Goal: Task Accomplishment & Management: Manage account settings

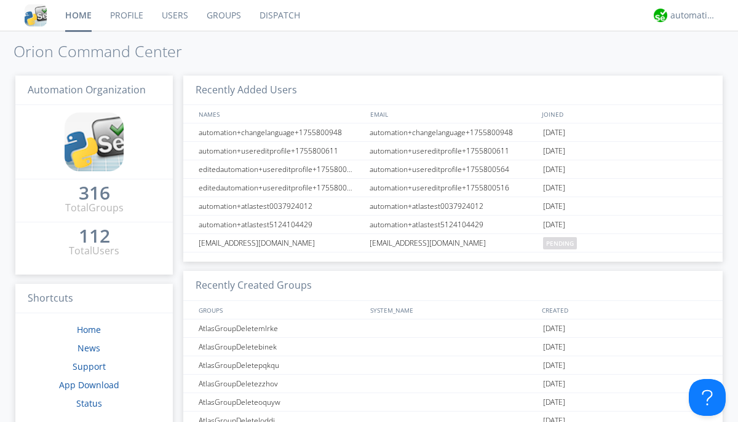
click at [223, 15] on link "Groups" at bounding box center [223, 15] width 53 height 31
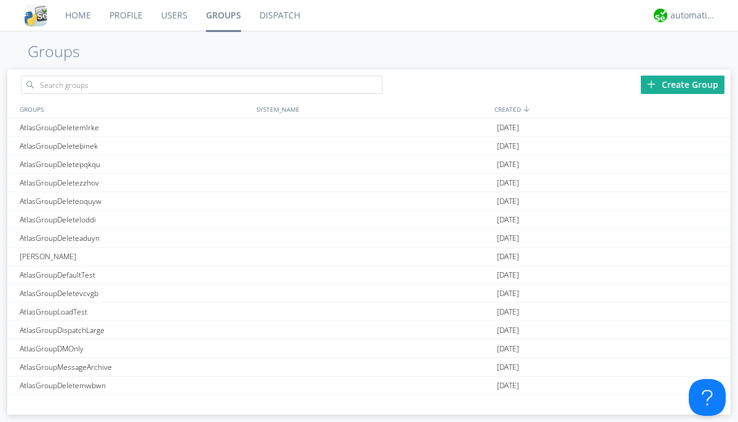
click at [682, 84] on div "Create Group" at bounding box center [683, 85] width 84 height 18
click at [223, 15] on link "Groups" at bounding box center [223, 15] width 53 height 31
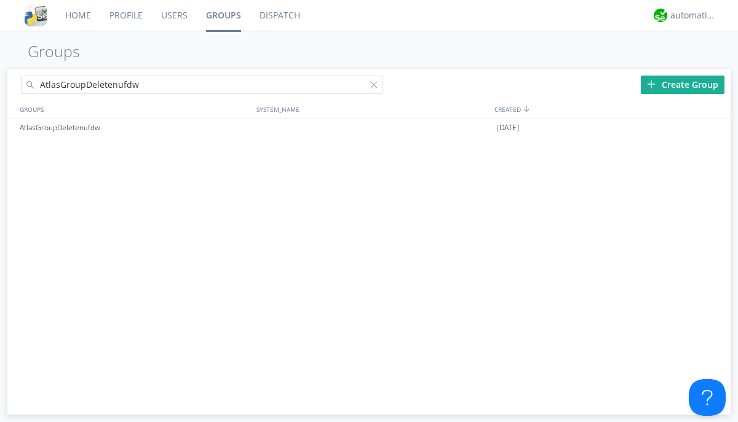
type input "AtlasGroupDeletenufdw"
click at [376, 87] on div at bounding box center [376, 87] width 12 height 12
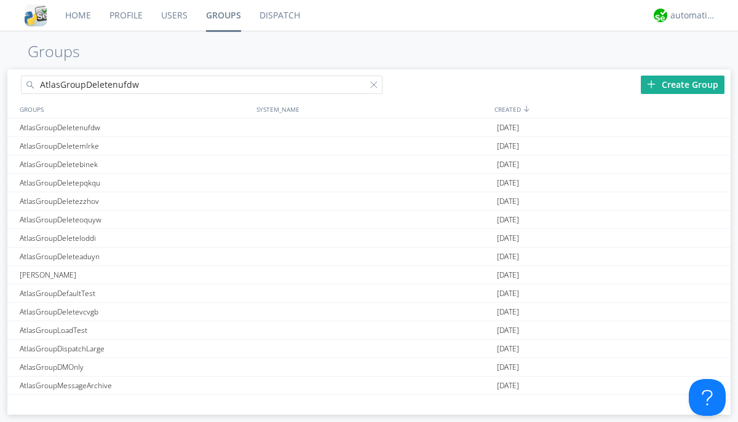
type input "AtlasGroupDeletenufdw"
click at [135, 127] on div "AtlasGroupDeletenufdw" at bounding box center [135, 128] width 237 height 18
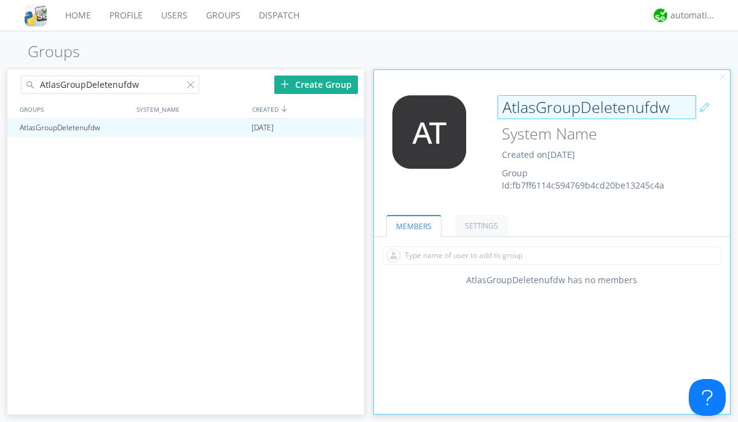
click at [552, 147] on div "AtlasGroupDeletenufdw Created on [DATE] Group Id: fb7ff6114c594769b4cd20be13245…" at bounding box center [582, 143] width 178 height 97
click at [596, 107] on input "AtlasGroupDeletenufdw" at bounding box center [596, 107] width 199 height 25
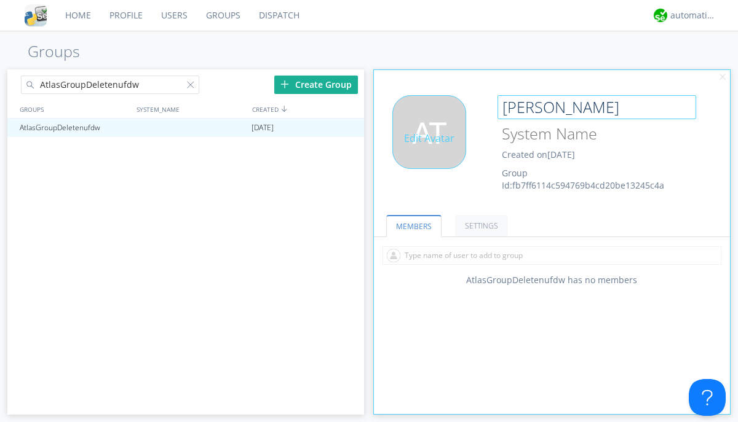
type input "[PERSON_NAME]"
click at [433, 147] on div "Edit Avatar" at bounding box center [429, 132] width 74 height 74
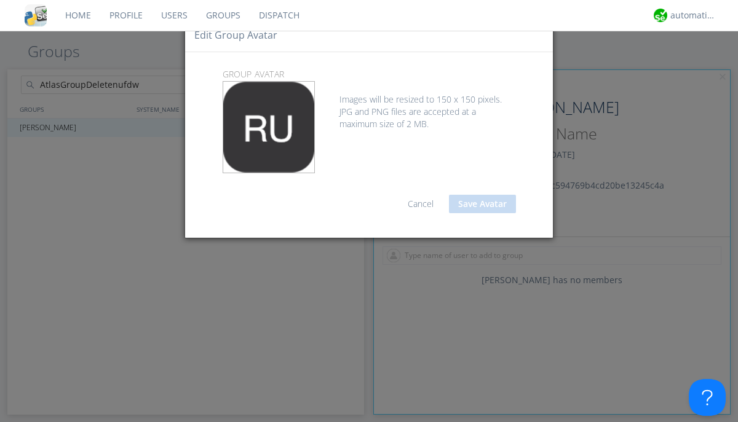
type input "C:\fakepath\selenium.png"
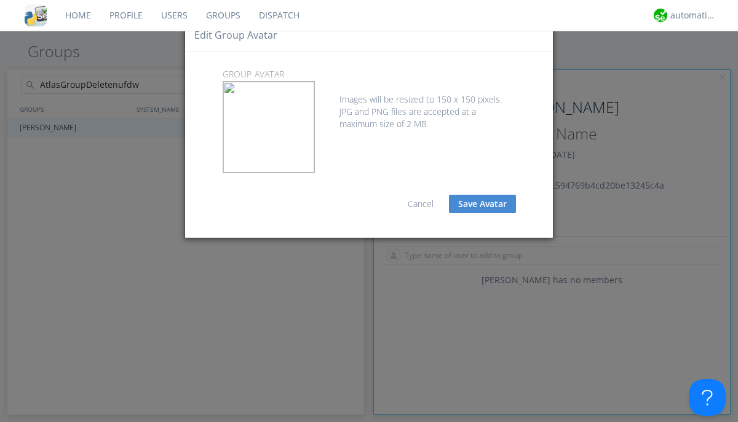
click at [482, 204] on button "Save Avatar" at bounding box center [482, 204] width 67 height 18
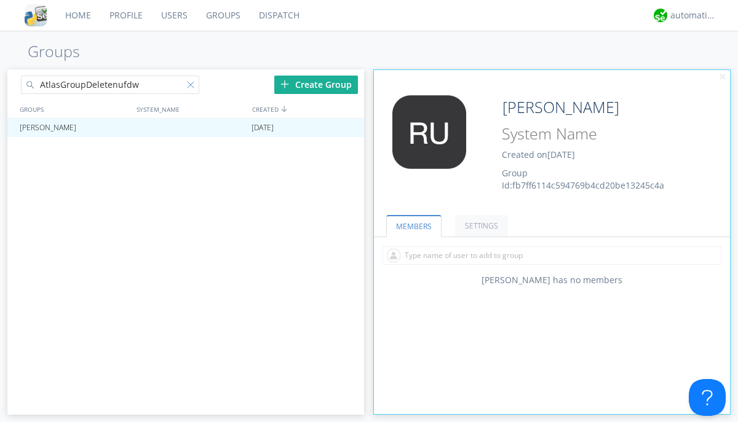
click at [192, 87] on div at bounding box center [193, 87] width 12 height 12
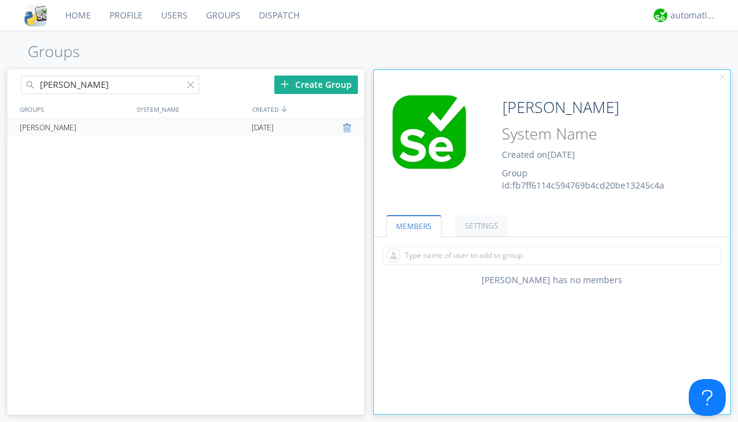
type input "[PERSON_NAME]"
click at [348, 128] on div at bounding box center [348, 128] width 12 height 10
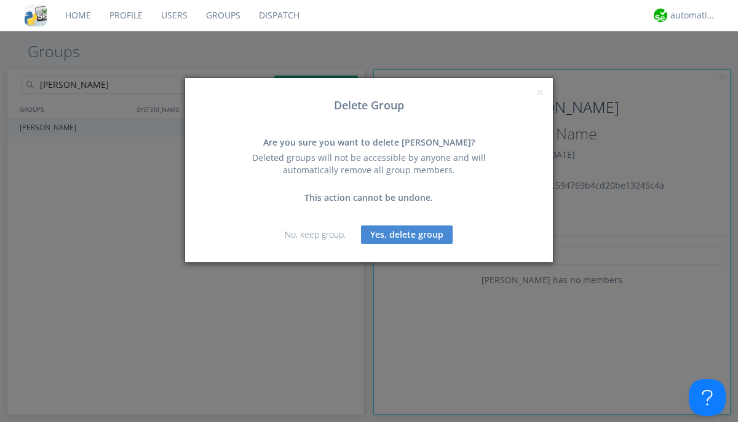
click at [407, 234] on button "Yes, delete group" at bounding box center [407, 235] width 92 height 18
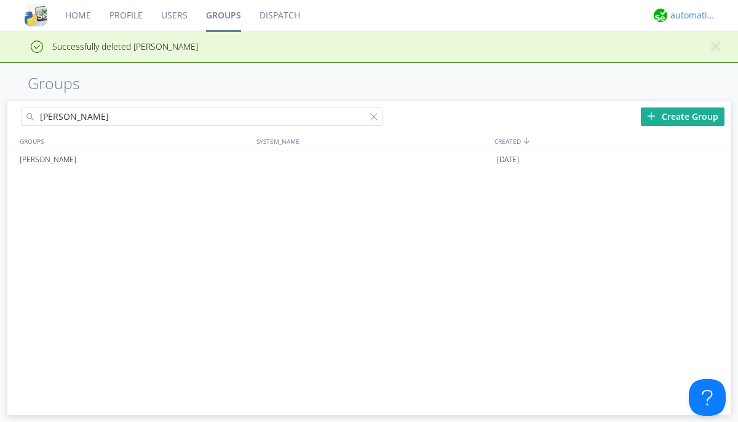
click at [690, 15] on div "automation+atlas" at bounding box center [693, 15] width 46 height 12
